Goal: Task Accomplishment & Management: Use online tool/utility

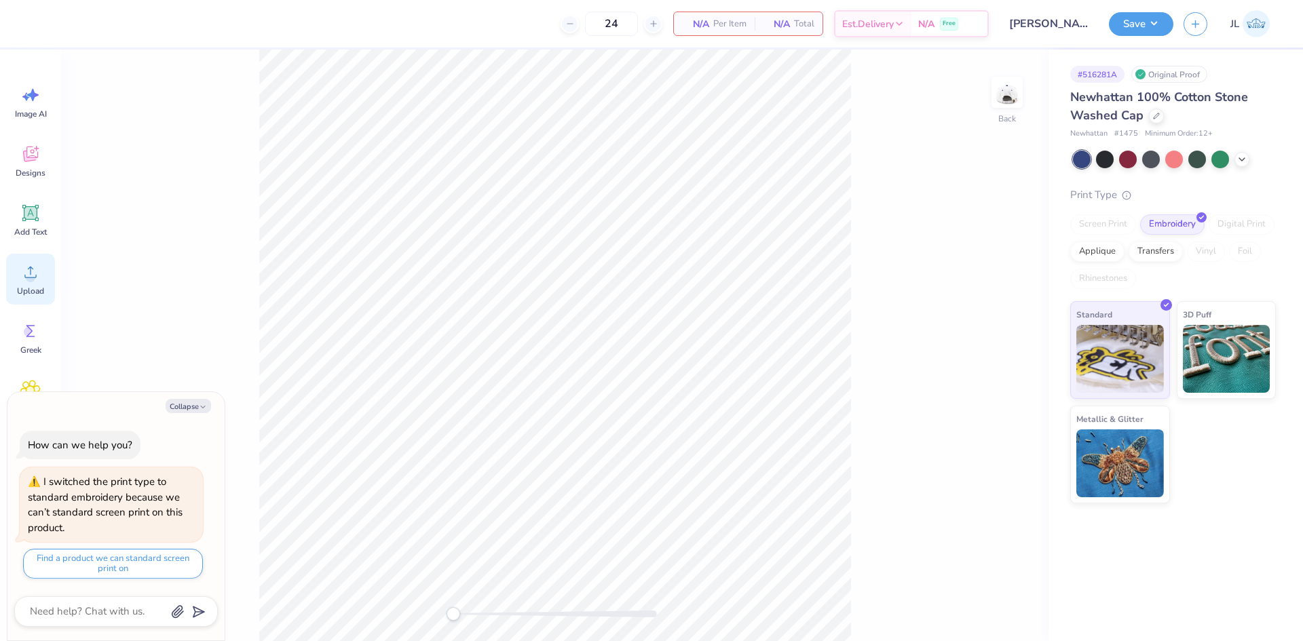
click at [40, 281] on div "Upload" at bounding box center [30, 279] width 49 height 51
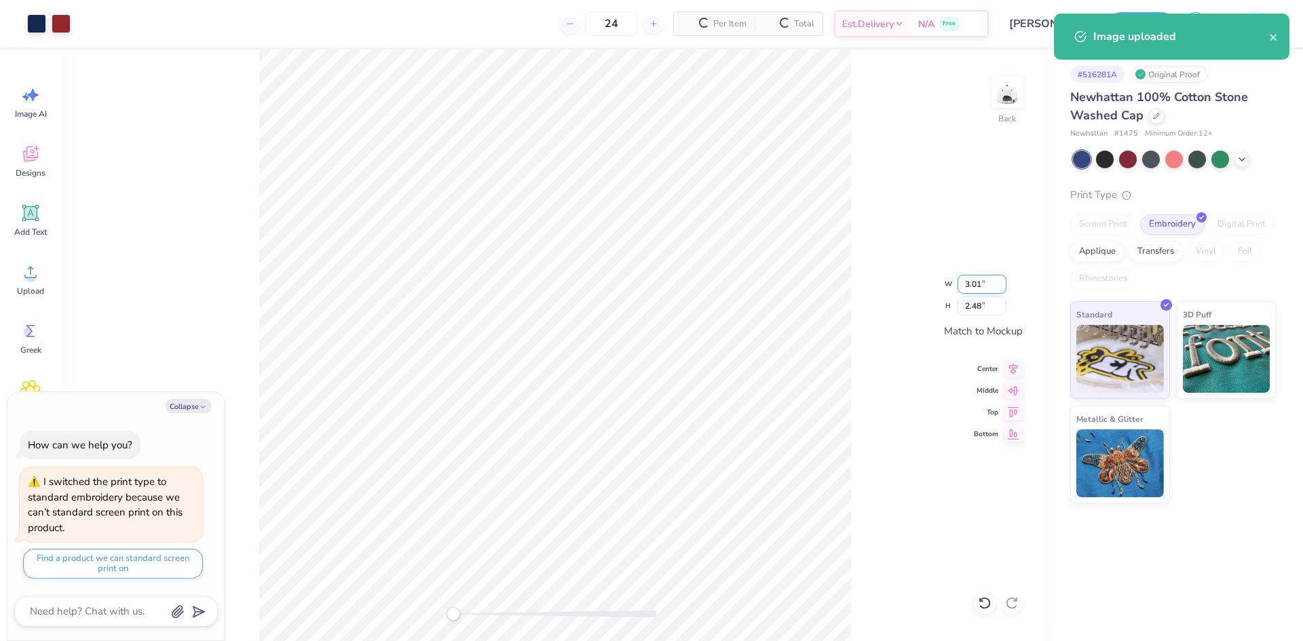
click at [975, 286] on input "3.01" at bounding box center [982, 284] width 49 height 19
type textarea "x"
type input "3"
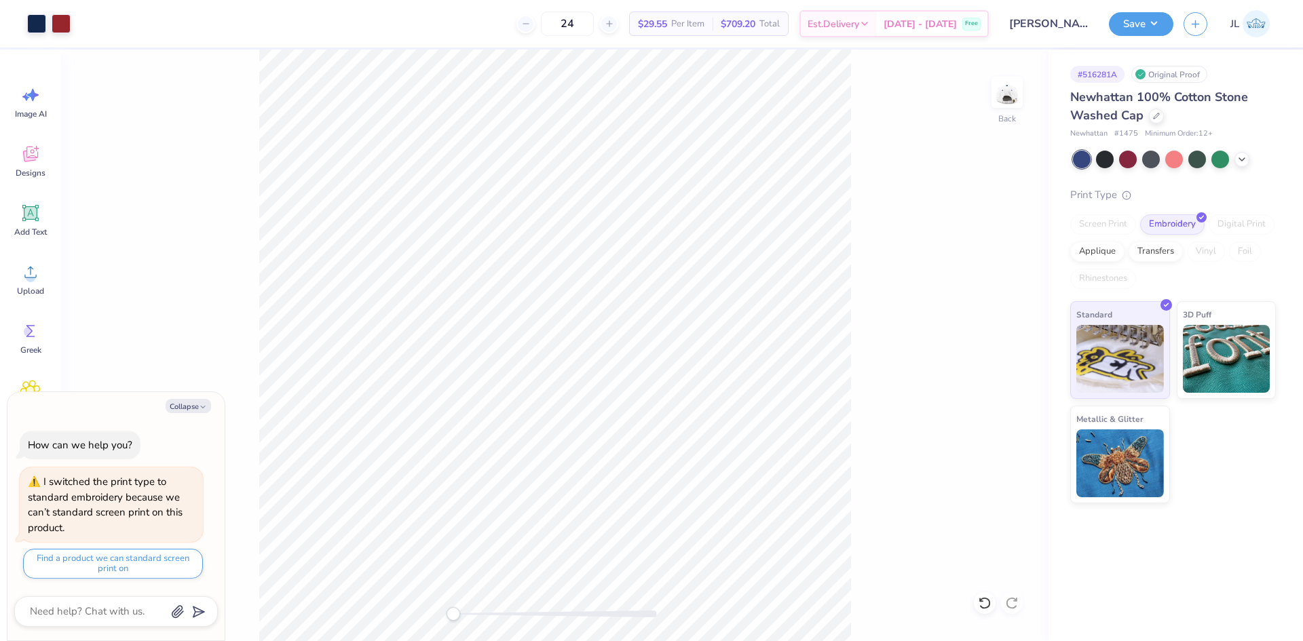
type textarea "x"
click at [969, 289] on input "2.99" at bounding box center [982, 284] width 49 height 19
type input "3"
click at [1004, 280] on input "3" at bounding box center [982, 284] width 49 height 19
click at [1018, 265] on div "Back W 3 3 " H 2.46 2.46 " Match to [GEOGRAPHIC_DATA] Middle Top Bottom" at bounding box center [555, 346] width 988 height 592
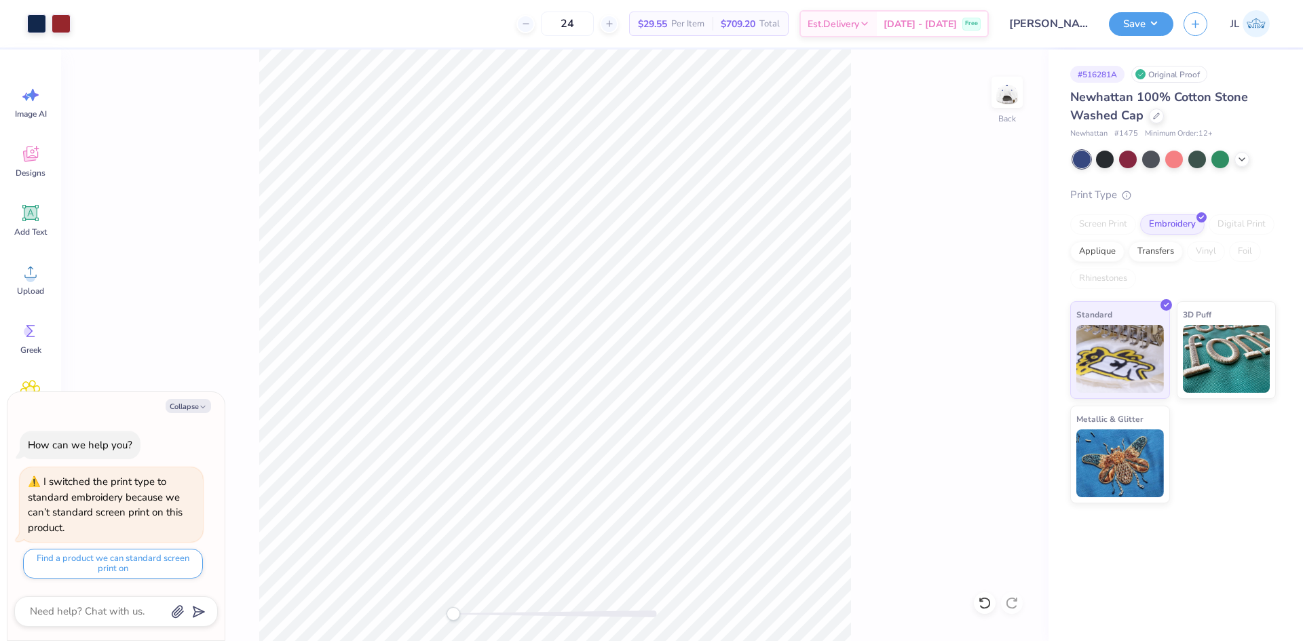
type textarea "x"
type input "3"
click at [1000, 288] on input "3" at bounding box center [982, 284] width 49 height 19
click at [872, 244] on div "Back W 3 3 " H 2.48 2.48 " Match to [GEOGRAPHIC_DATA] Middle Top Bottom" at bounding box center [555, 346] width 988 height 592
type textarea "x"
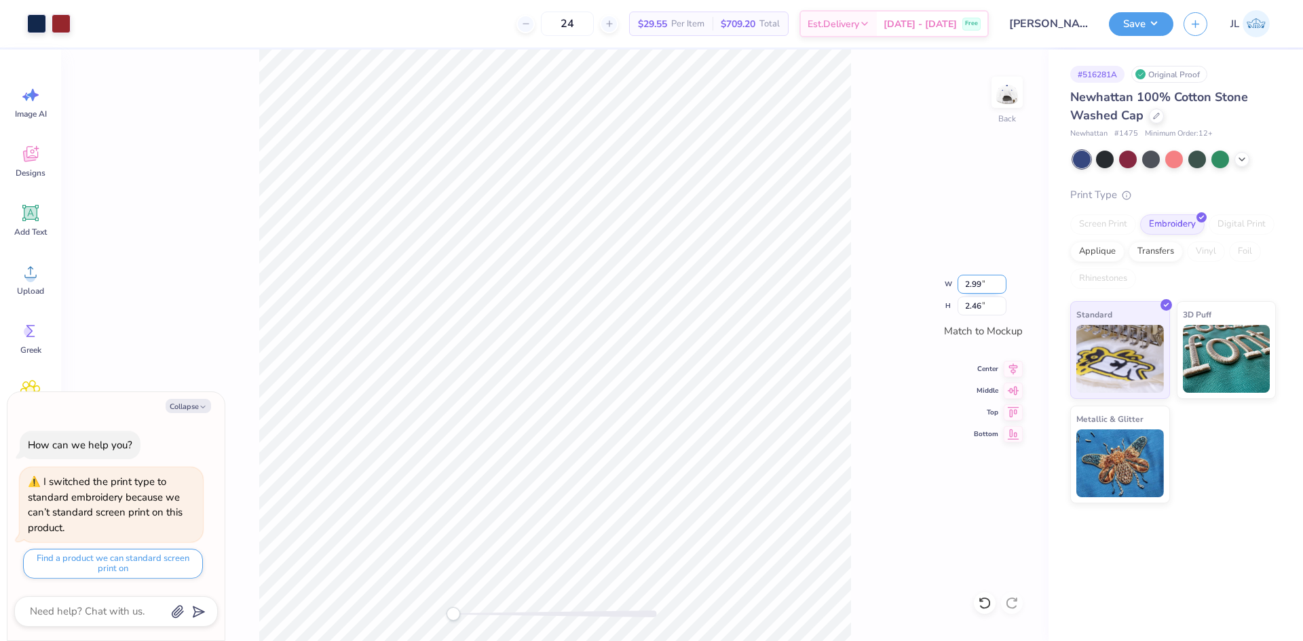
click at [968, 285] on input "2.99" at bounding box center [982, 284] width 49 height 19
type input "3"
click at [870, 318] on div "Back W 3 3 " H 2.46 2.46 " Match to [GEOGRAPHIC_DATA] Middle Top Bottom" at bounding box center [555, 346] width 988 height 592
type textarea "x"
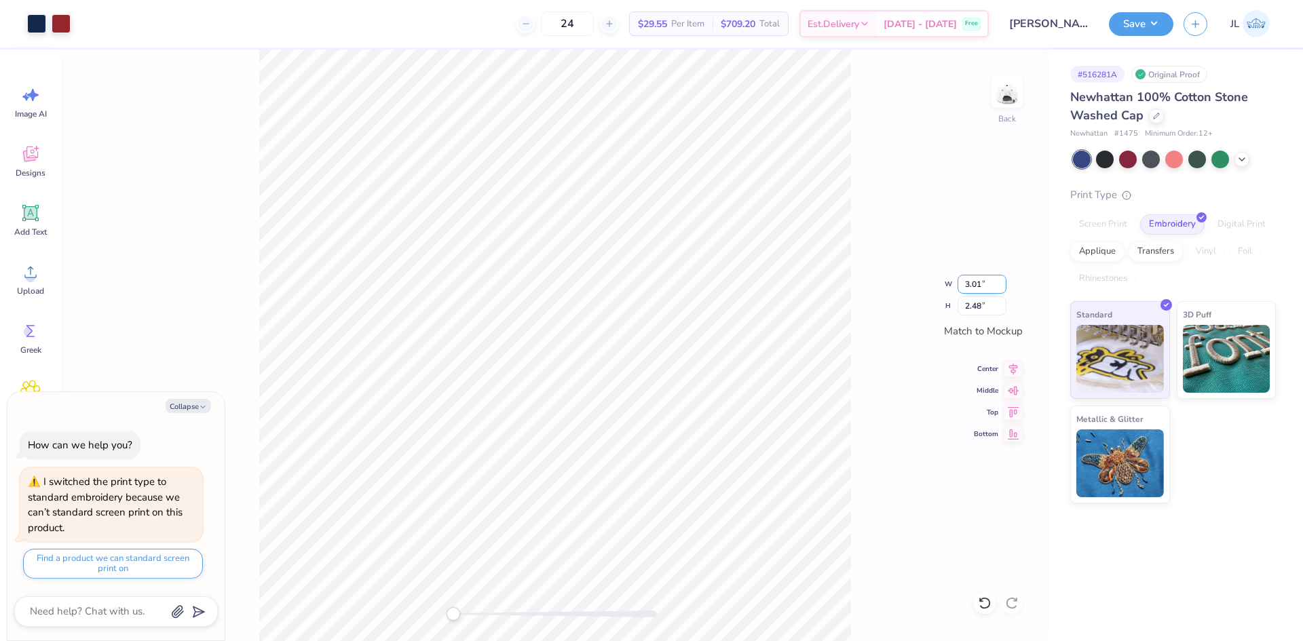
click at [982, 283] on input "3.01" at bounding box center [982, 284] width 49 height 19
type input "3.00"
click at [988, 304] on input "2.48" at bounding box center [982, 306] width 49 height 19
click at [899, 349] on div "Back W 3.00 3.00 " H 2.48 2.48 " Match to [GEOGRAPHIC_DATA] Middle Top Bottom" at bounding box center [555, 346] width 988 height 592
click at [1006, 364] on icon at bounding box center [1013, 367] width 19 height 16
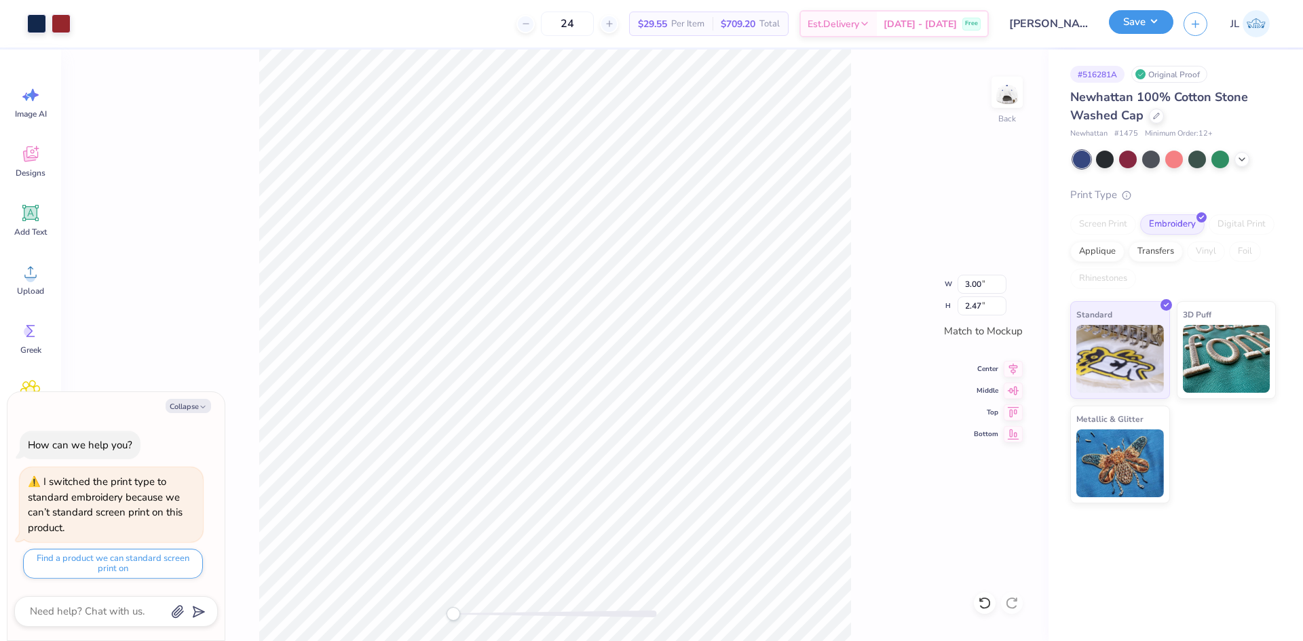
click at [1145, 21] on button "Save" at bounding box center [1141, 22] width 64 height 24
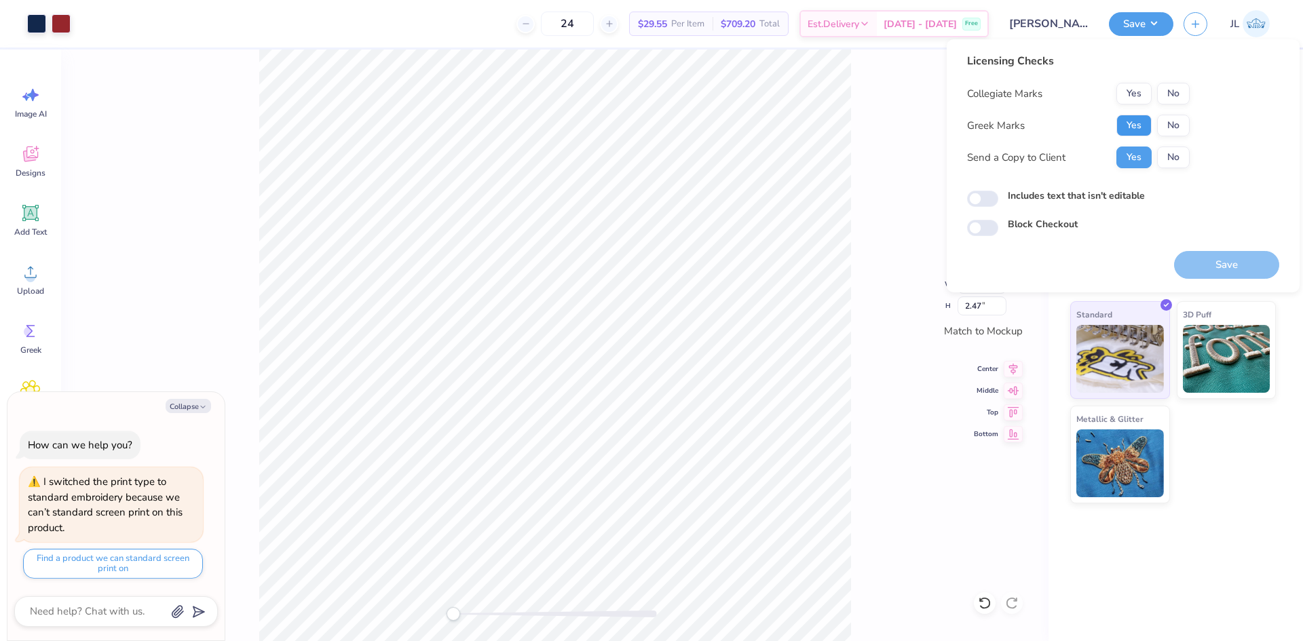
click at [1133, 122] on button "Yes" at bounding box center [1134, 126] width 35 height 22
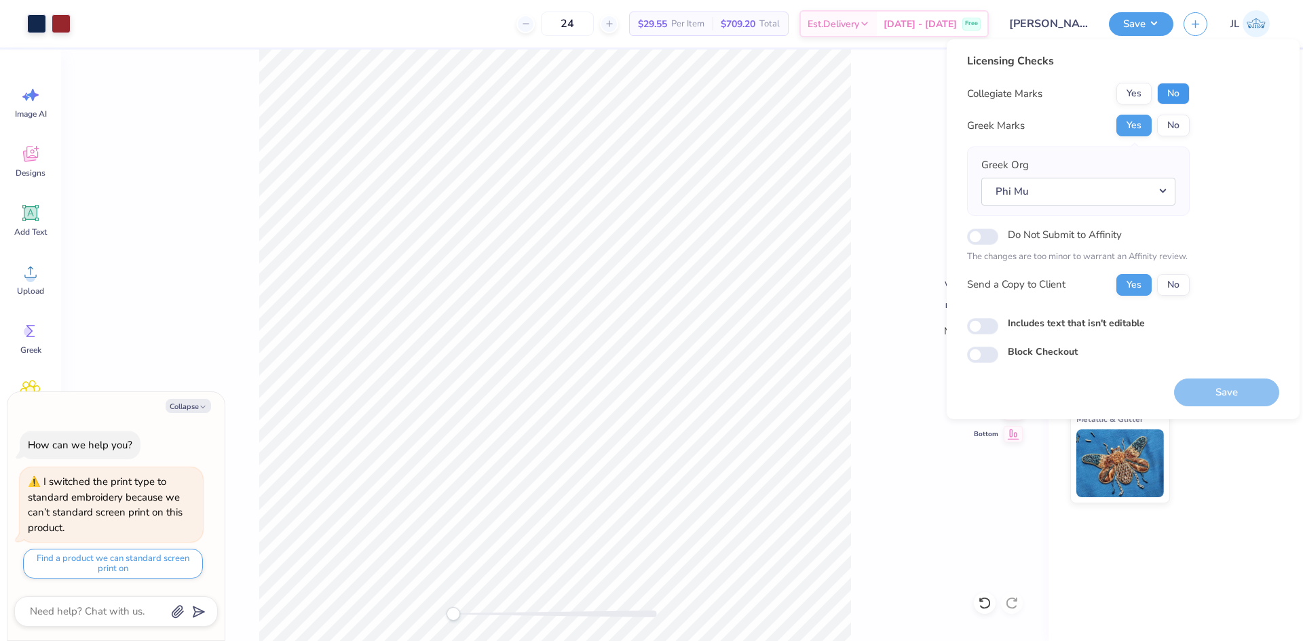
click at [1176, 94] on button "No" at bounding box center [1173, 94] width 33 height 22
click at [1205, 390] on button "Save" at bounding box center [1226, 393] width 105 height 28
click at [1206, 466] on div "Standard 3D Puff Metallic & Glitter" at bounding box center [1174, 402] width 206 height 202
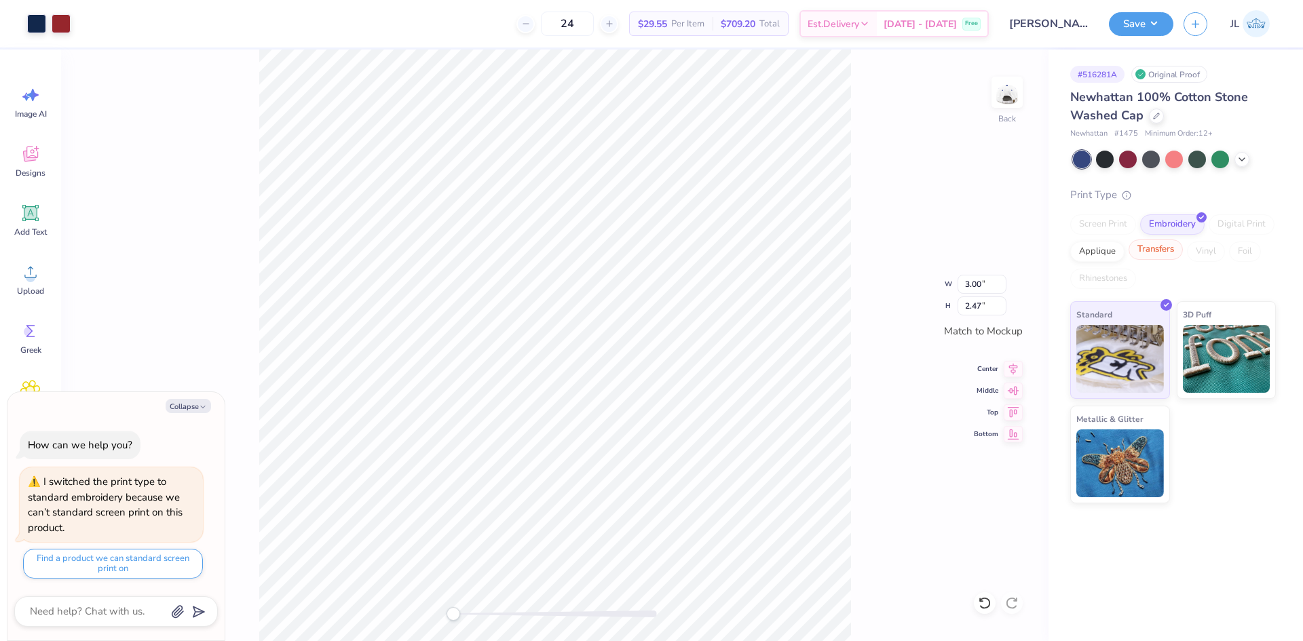
click at [1164, 247] on div "Transfers" at bounding box center [1156, 250] width 54 height 20
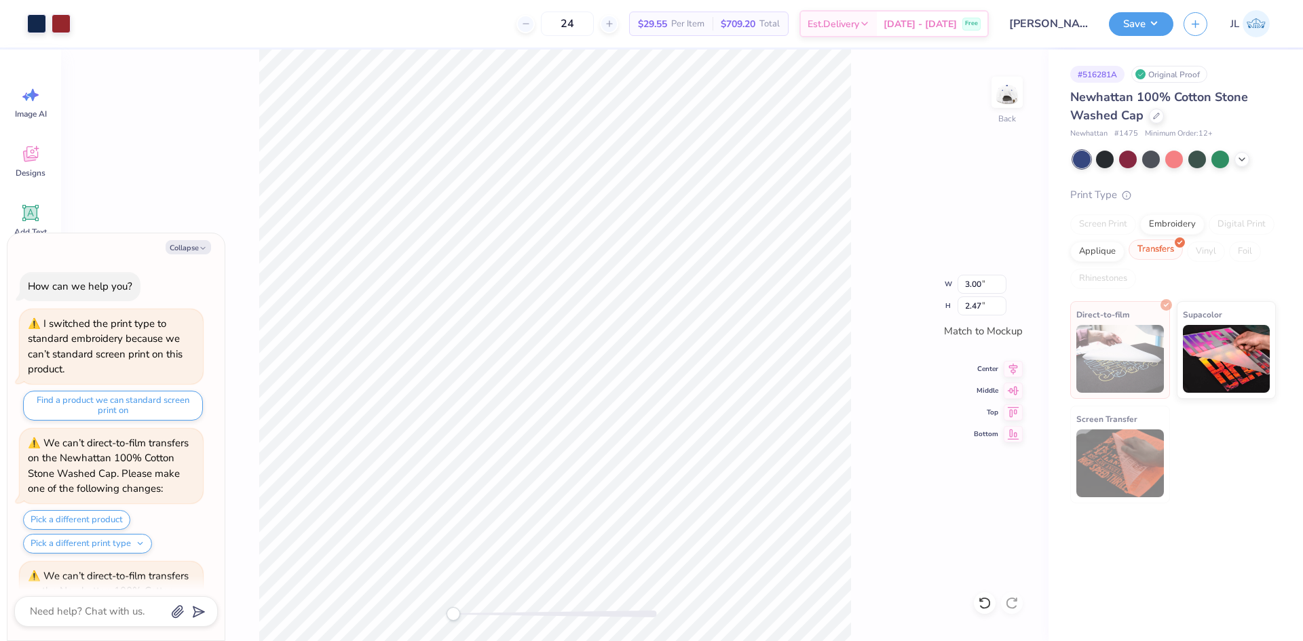
scroll to position [108, 0]
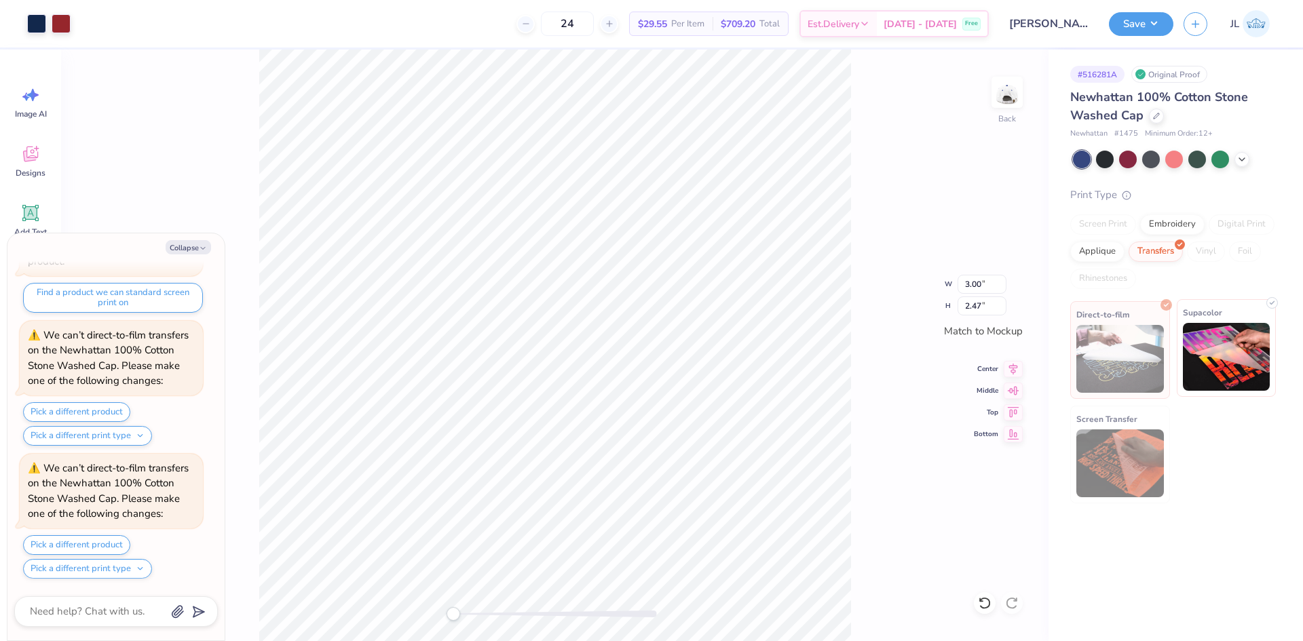
click at [1211, 335] on img at bounding box center [1227, 357] width 88 height 68
click at [1145, 27] on button "Save" at bounding box center [1141, 22] width 64 height 24
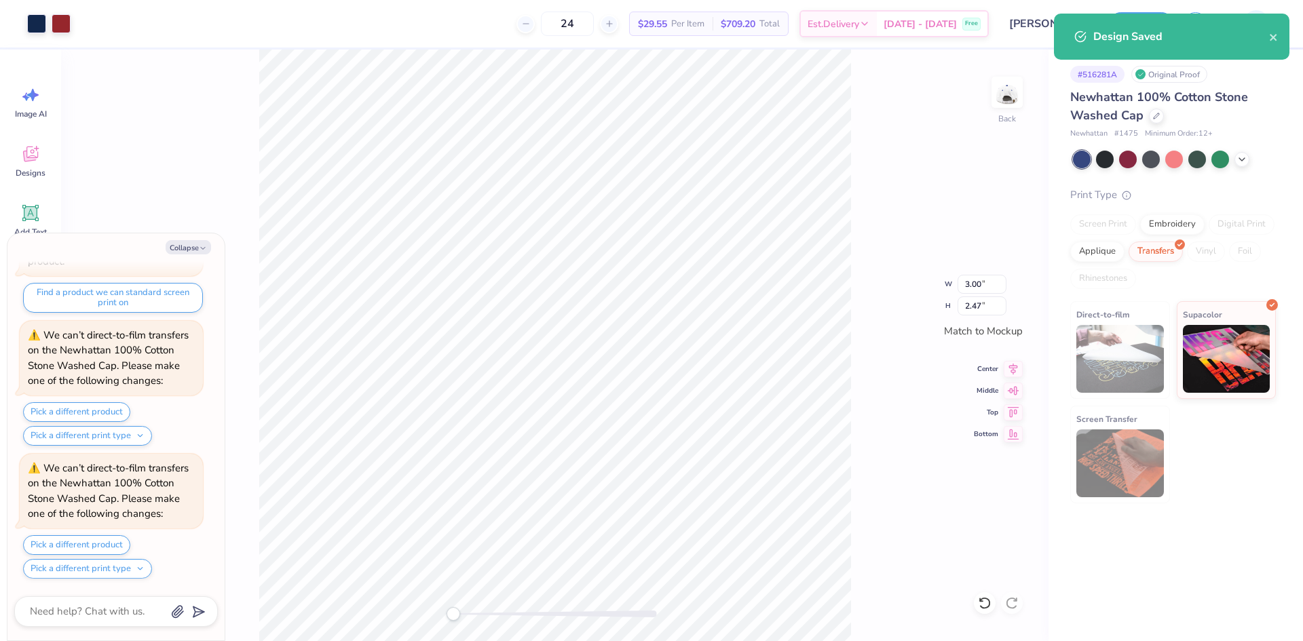
click at [1270, 48] on div "Design Saved" at bounding box center [1172, 37] width 236 height 46
click at [1278, 40] on icon "close" at bounding box center [1274, 37] width 10 height 11
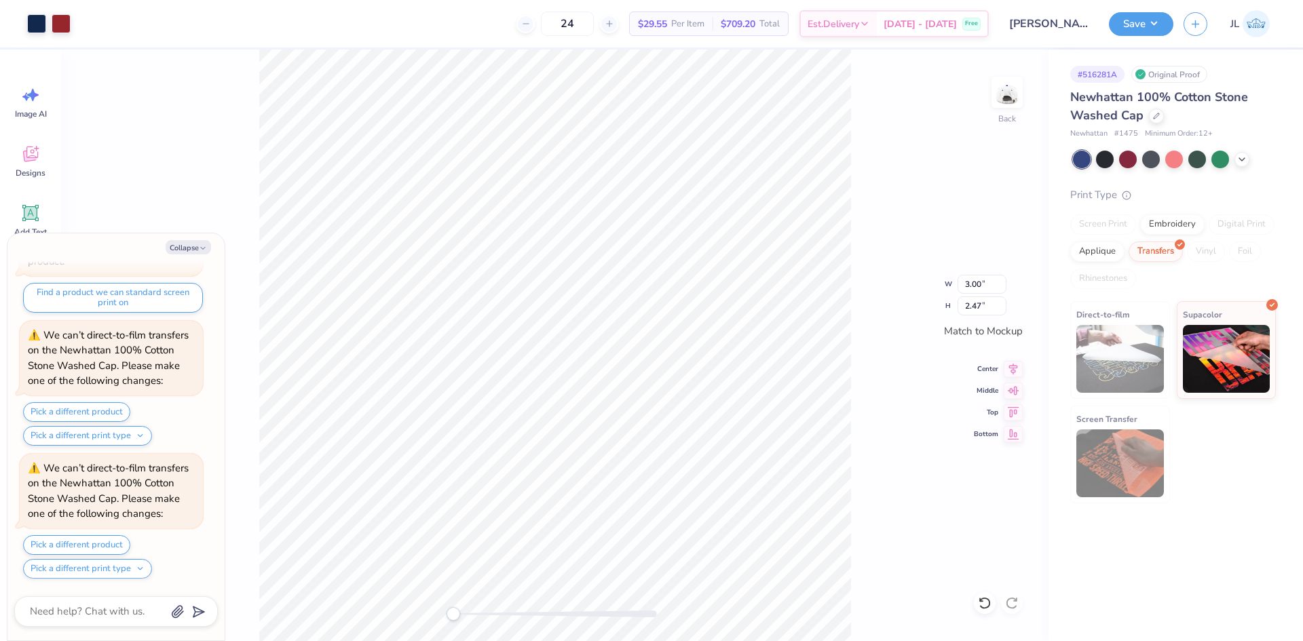
click at [1149, 16] on div "Design Saved" at bounding box center [1172, 13] width 241 height 5
click at [1164, 29] on button "Save" at bounding box center [1141, 22] width 64 height 24
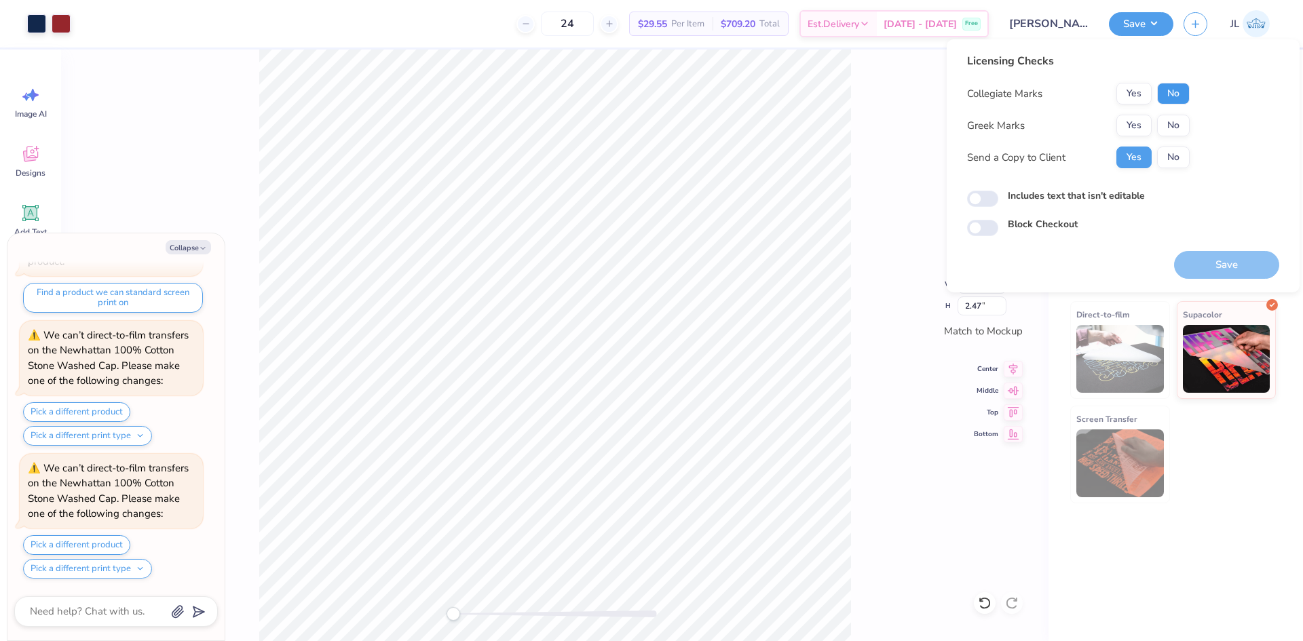
click at [1164, 96] on button "No" at bounding box center [1173, 94] width 33 height 22
click at [1138, 124] on button "Yes" at bounding box center [1134, 126] width 35 height 22
type textarea "x"
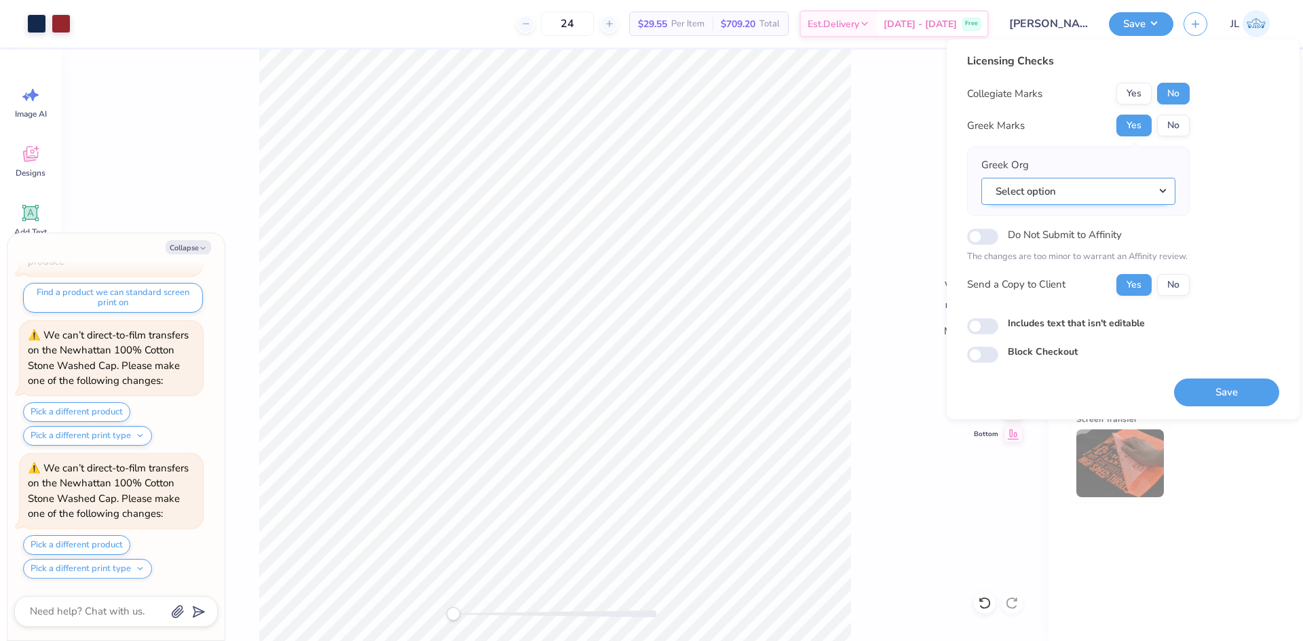
click at [1072, 180] on button "Select option" at bounding box center [1079, 192] width 194 height 28
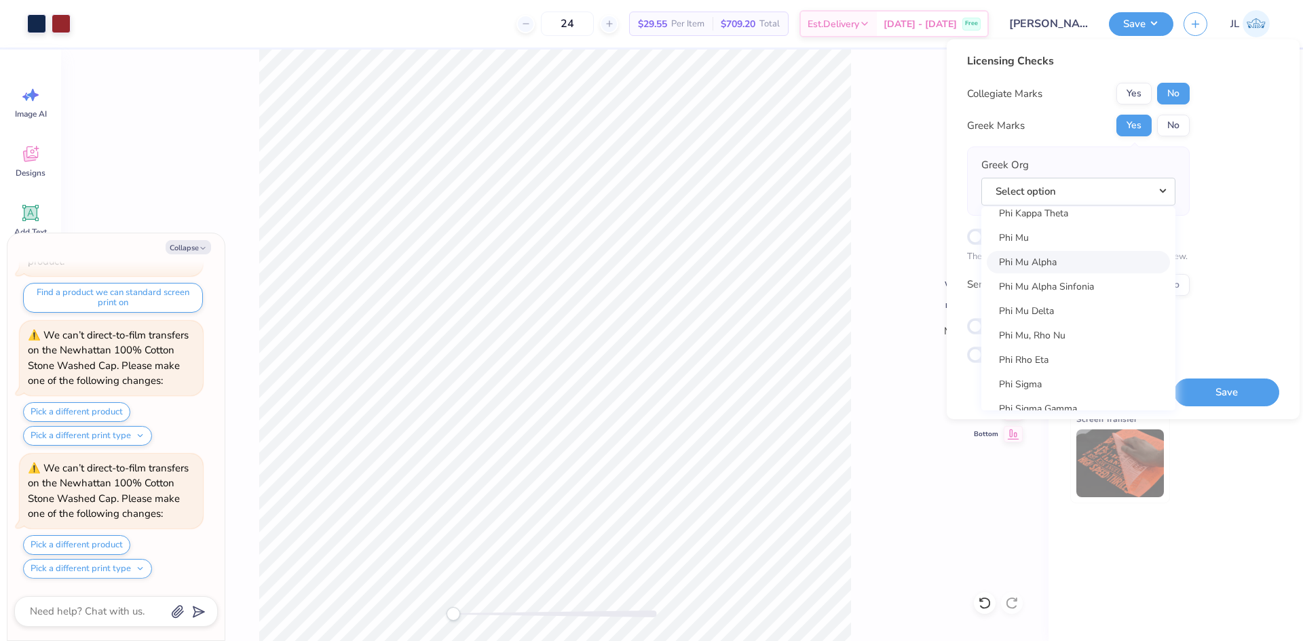
scroll to position [7331, 0]
click at [1092, 257] on link "Phi Mu" at bounding box center [1078, 248] width 183 height 22
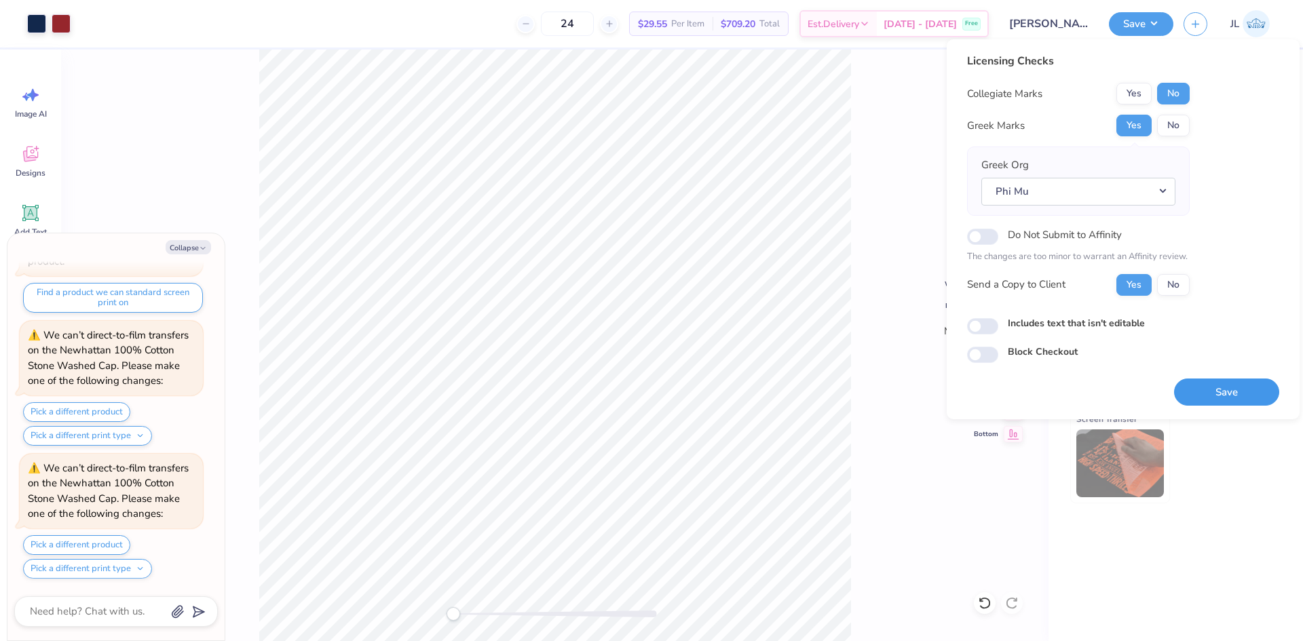
click at [1220, 393] on button "Save" at bounding box center [1226, 393] width 105 height 28
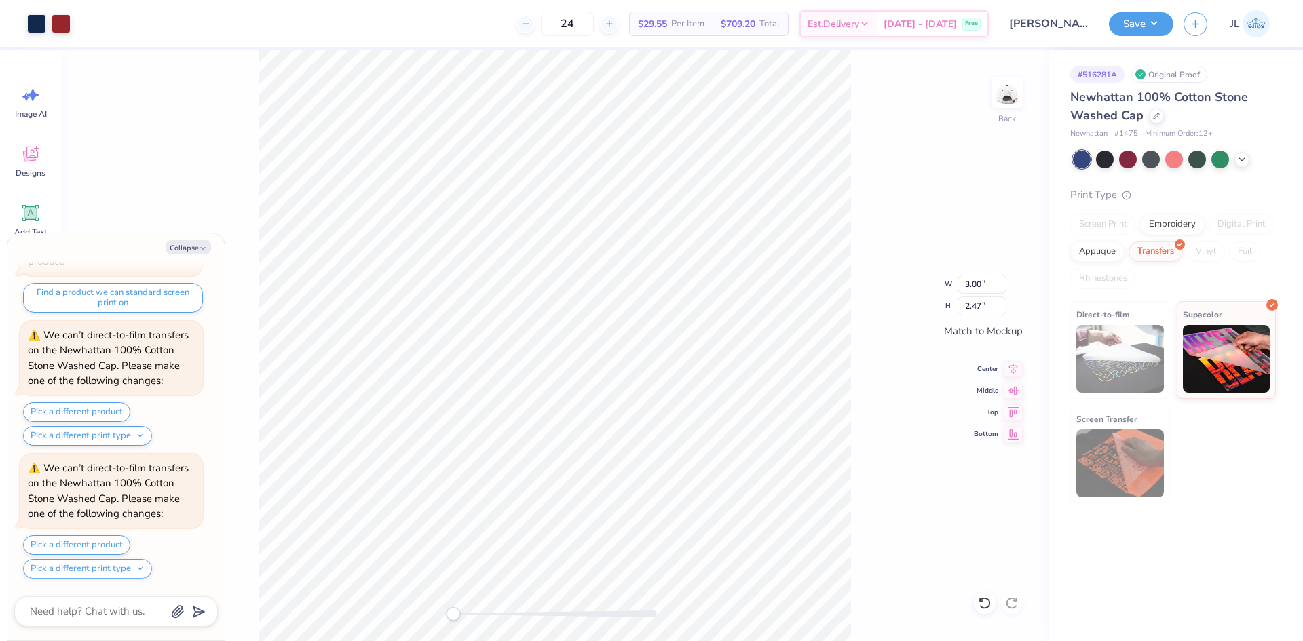
click at [1148, 30] on button "Save" at bounding box center [1141, 24] width 64 height 24
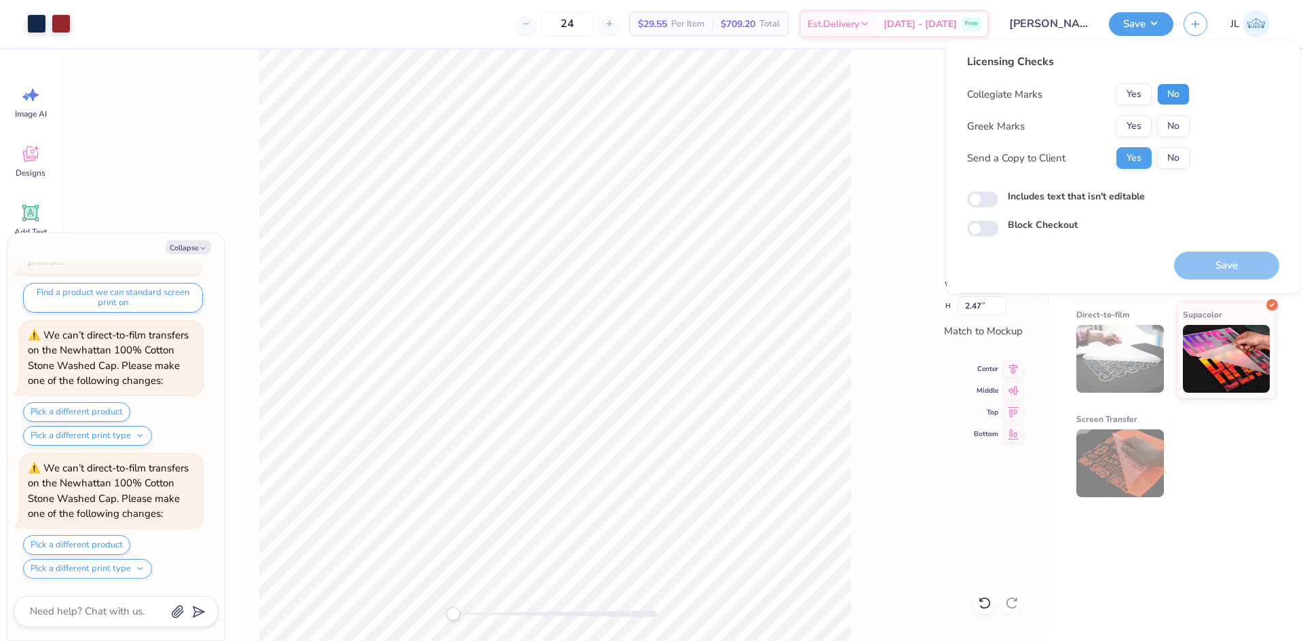
click at [1170, 95] on button "No" at bounding box center [1173, 94] width 33 height 22
click at [1138, 122] on button "Yes" at bounding box center [1134, 126] width 35 height 22
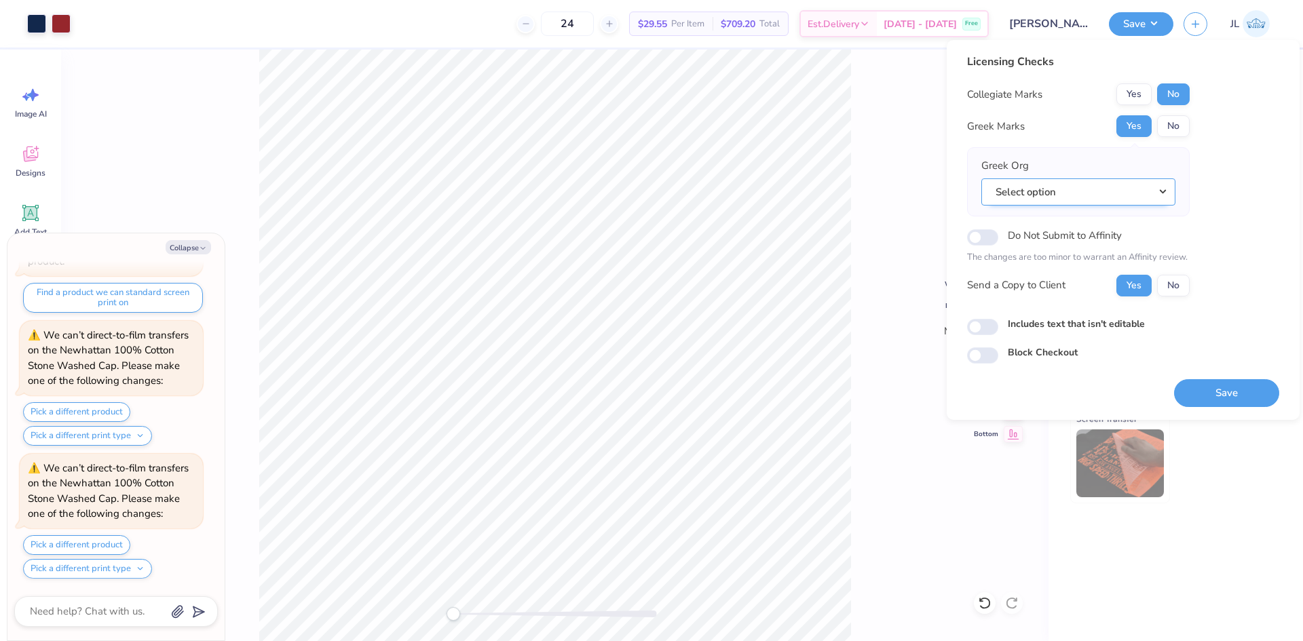
click at [1050, 190] on button "Select option" at bounding box center [1079, 193] width 194 height 28
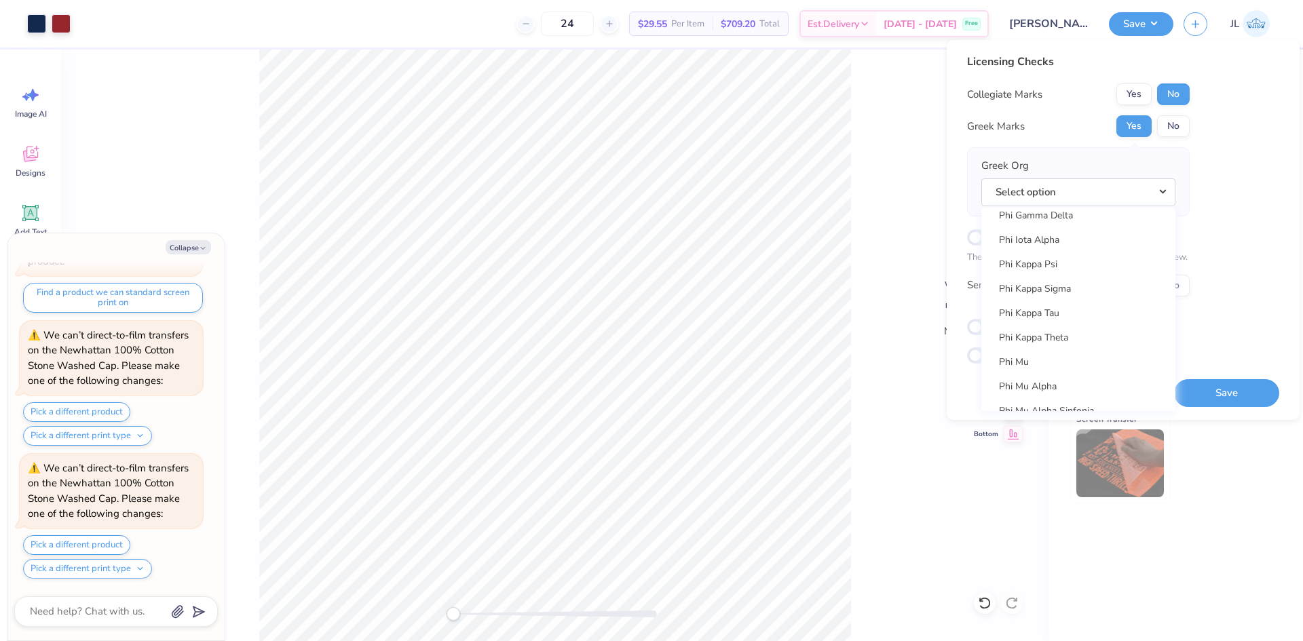
scroll to position [7264, 0]
click at [1060, 314] on link "Phi Mu" at bounding box center [1078, 316] width 183 height 22
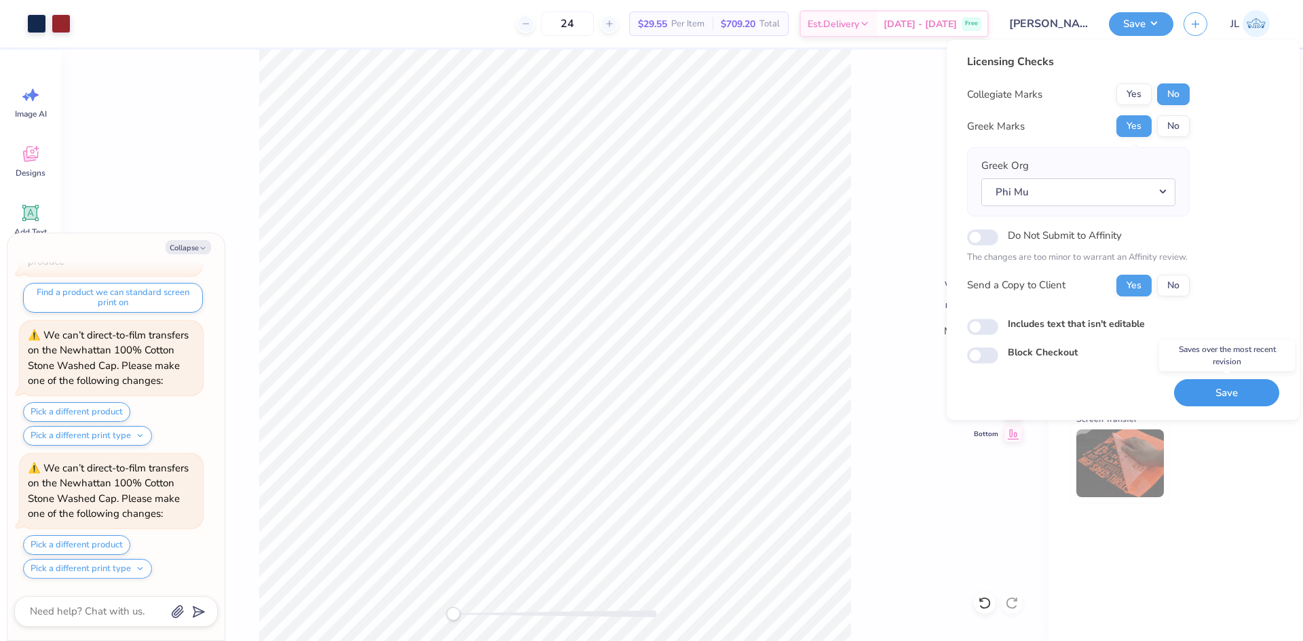
click at [1208, 385] on button "Save" at bounding box center [1226, 393] width 105 height 28
type textarea "x"
